Goal: Task Accomplishment & Management: Use online tool/utility

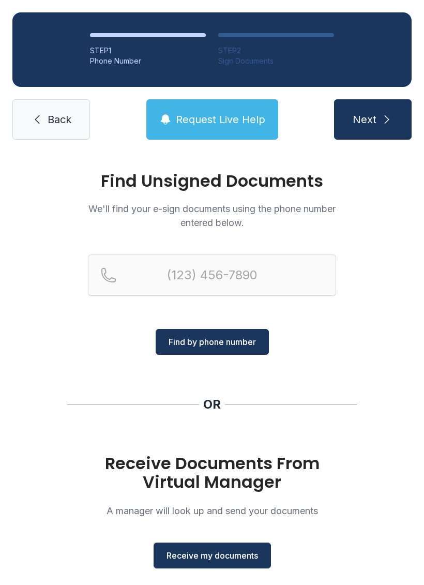
click at [228, 554] on span "Receive my documents" at bounding box center [213, 555] width 92 height 12
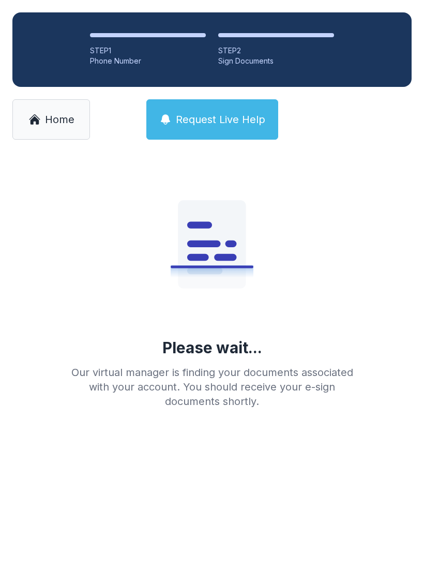
click at [55, 120] on span "Home" at bounding box center [59, 119] width 29 height 14
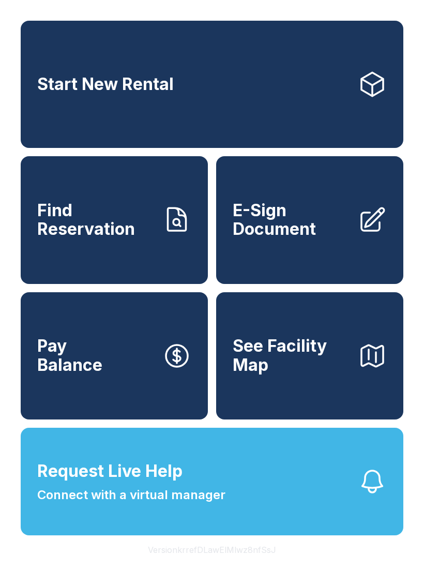
click at [290, 239] on span "E-Sign Document" at bounding box center [291, 220] width 117 height 38
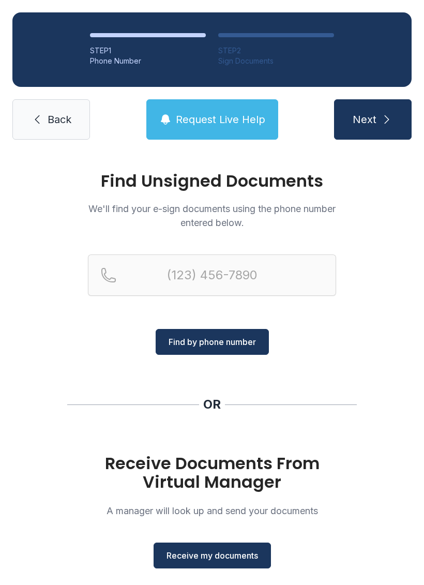
click at [205, 545] on button "Receive my documents" at bounding box center [212, 556] width 117 height 26
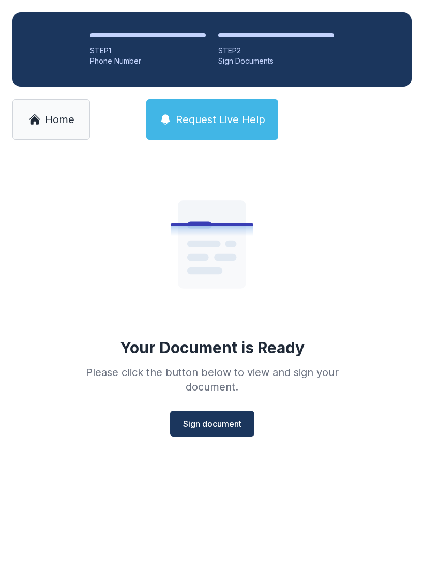
click at [237, 396] on div "Your Document is Ready Please click the button below to view and sign your docu…" at bounding box center [212, 298] width 298 height 276
click at [214, 422] on span "Sign document" at bounding box center [212, 423] width 58 height 12
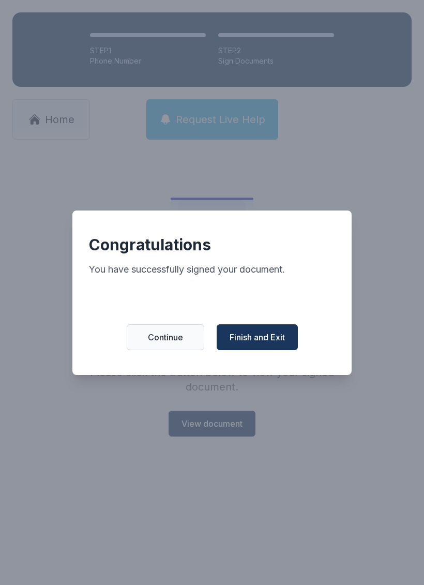
click at [282, 350] on button "Finish and Exit" at bounding box center [257, 337] width 81 height 26
